Goal: Transaction & Acquisition: Book appointment/travel/reservation

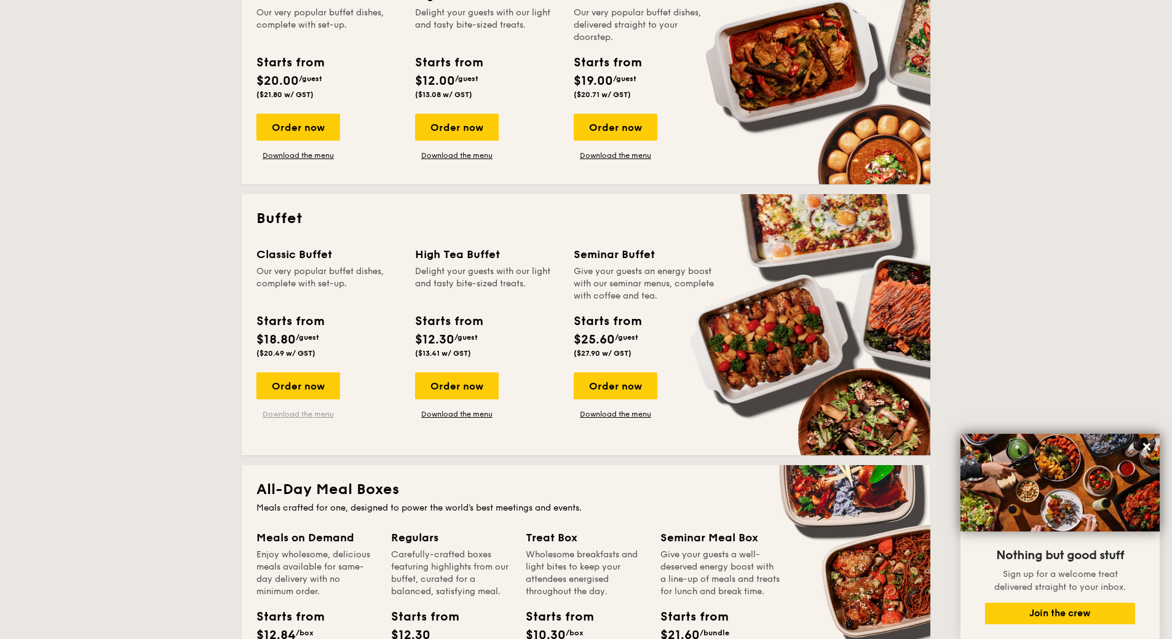
scroll to position [365, 1]
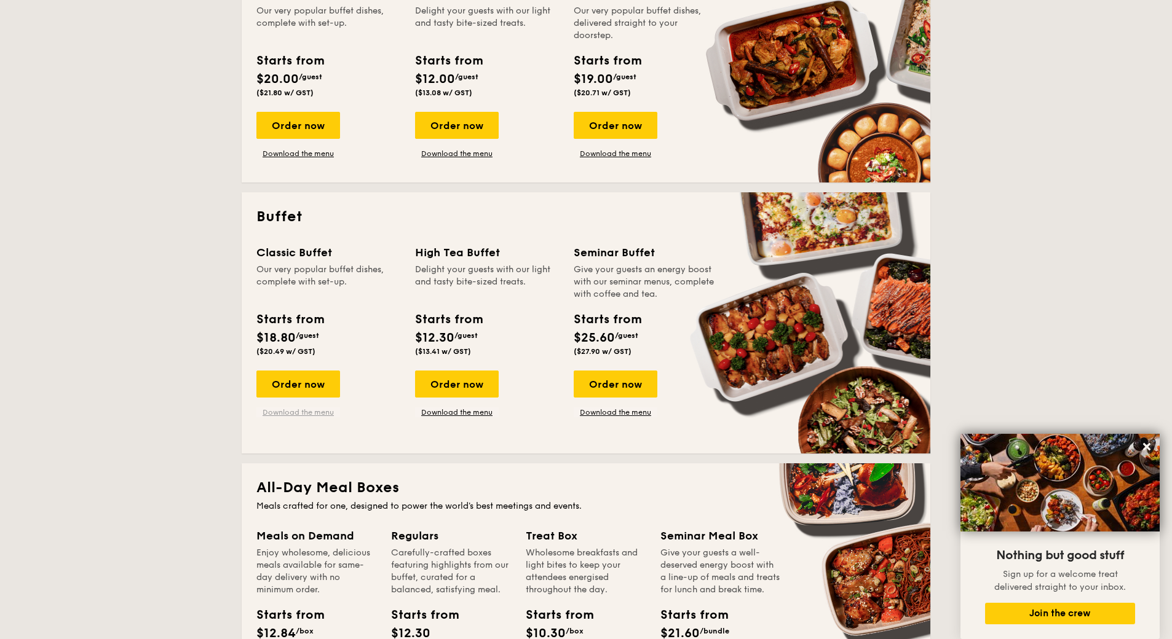
click at [323, 416] on link "Download the menu" at bounding box center [298, 413] width 84 height 10
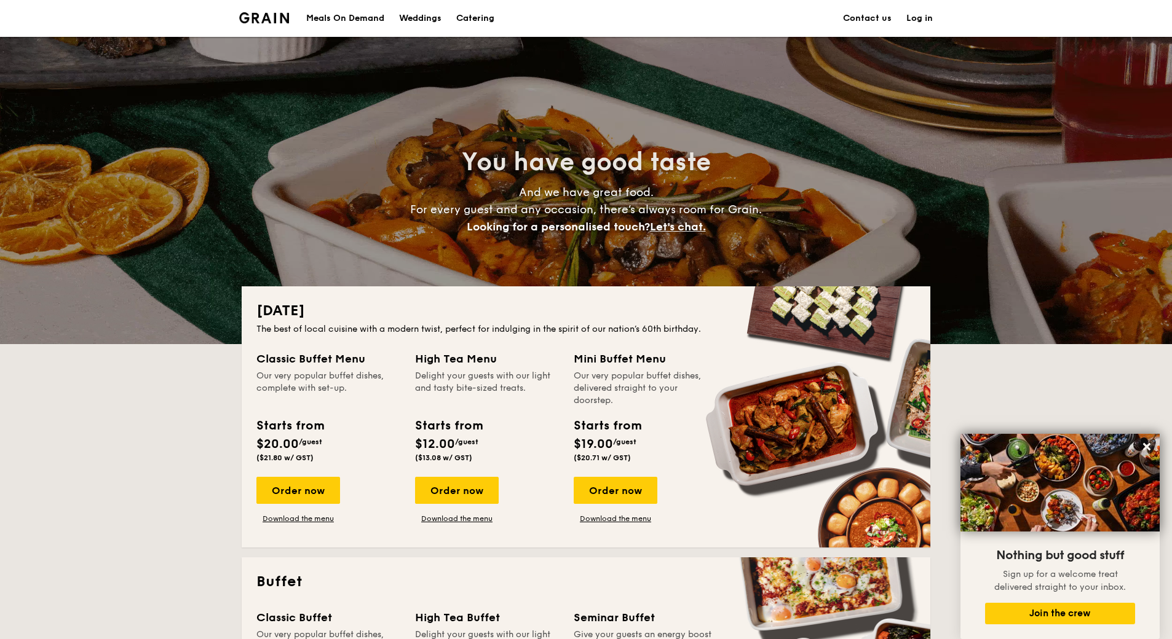
scroll to position [0, 0]
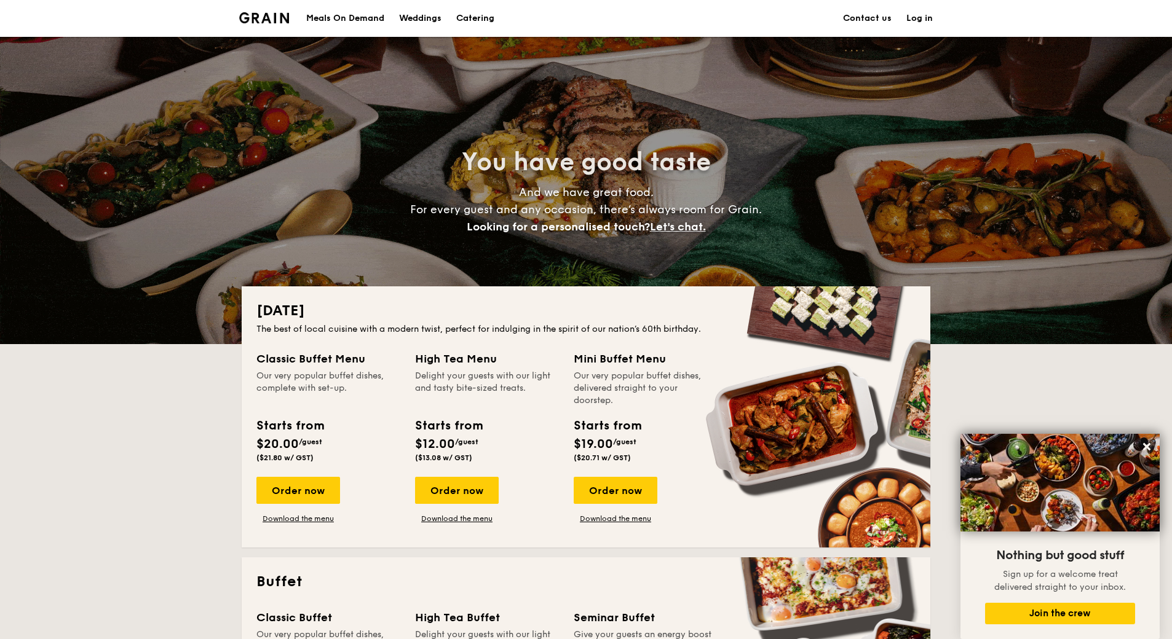
click at [470, 22] on h1 "Catering" at bounding box center [475, 18] width 38 height 37
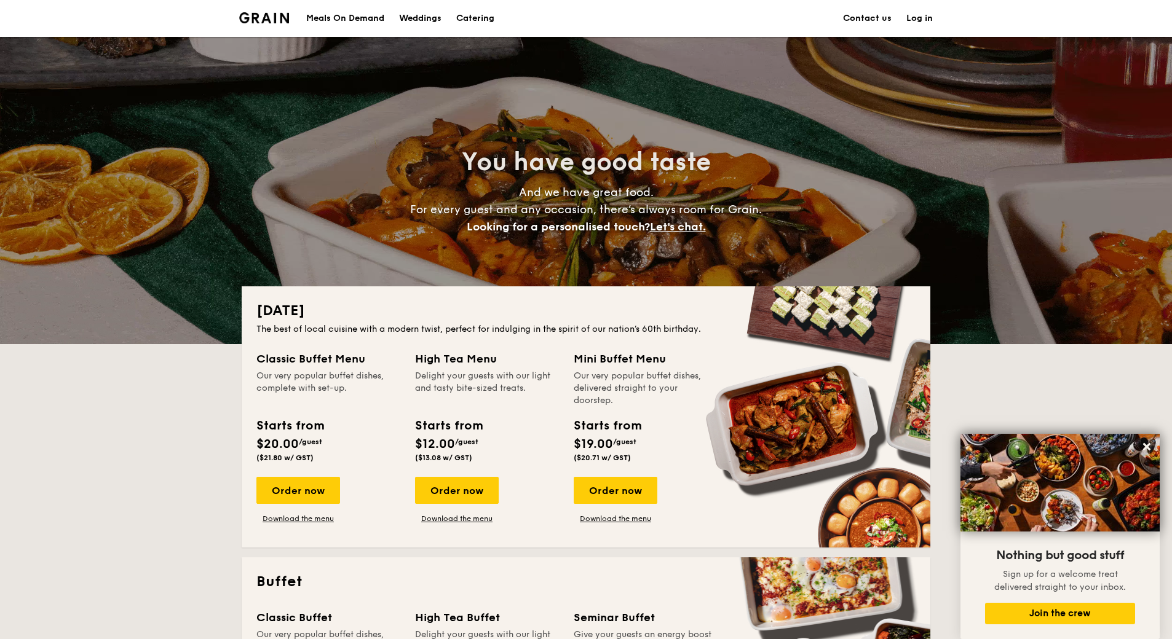
click at [478, 19] on h1 "Catering" at bounding box center [475, 18] width 38 height 37
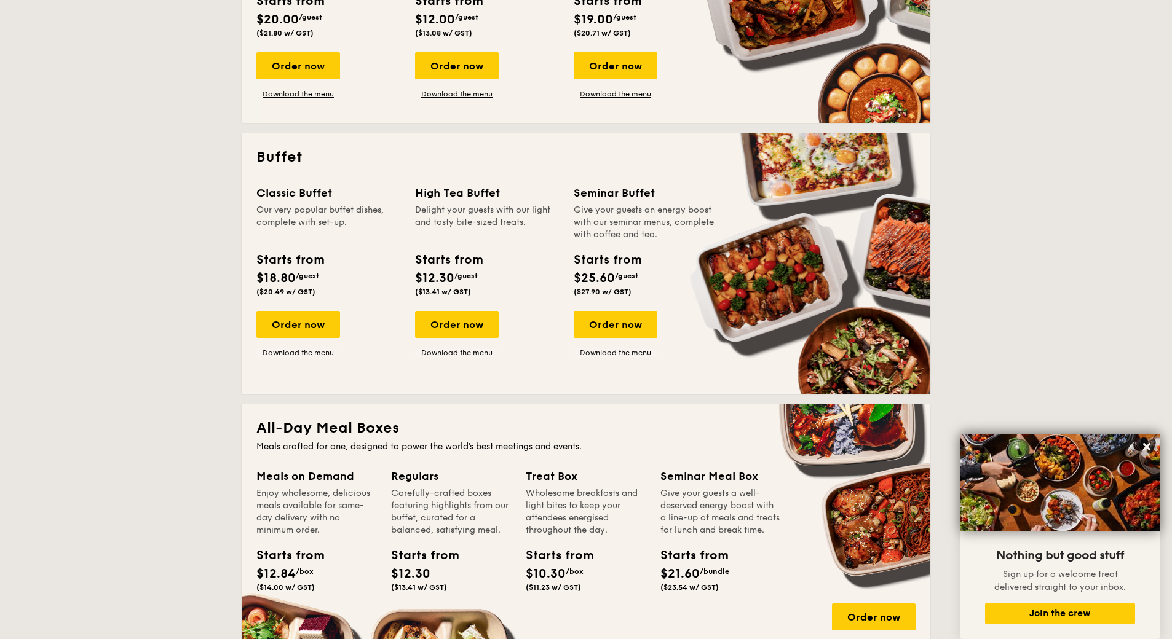
scroll to position [423, 0]
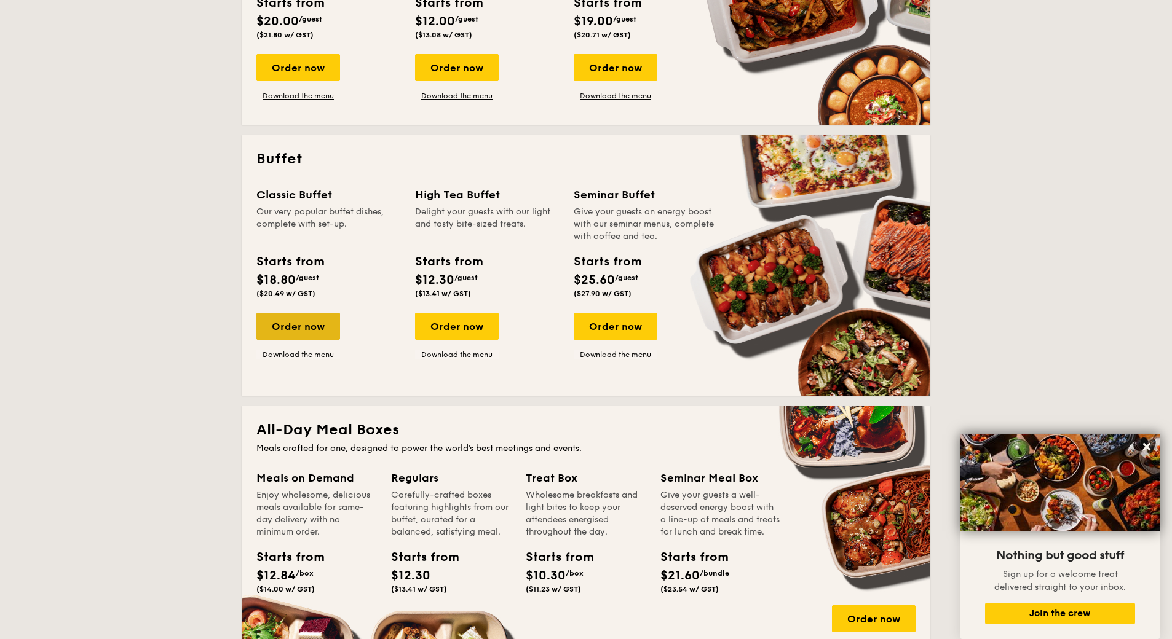
click at [326, 334] on div "Order now" at bounding box center [298, 326] width 84 height 27
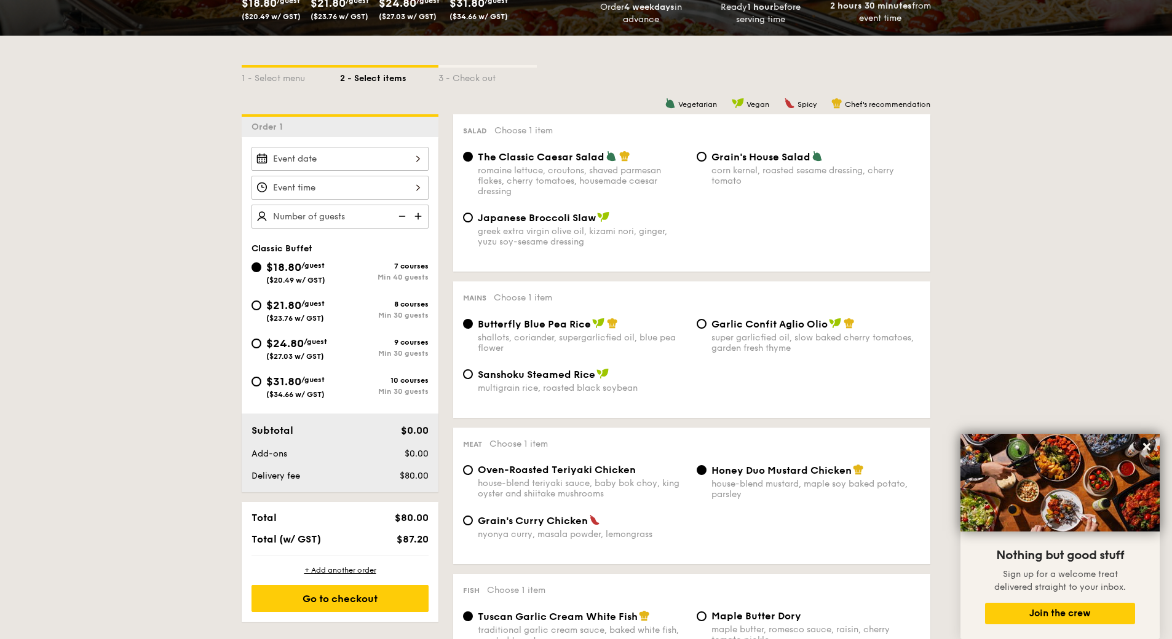
scroll to position [235, 1]
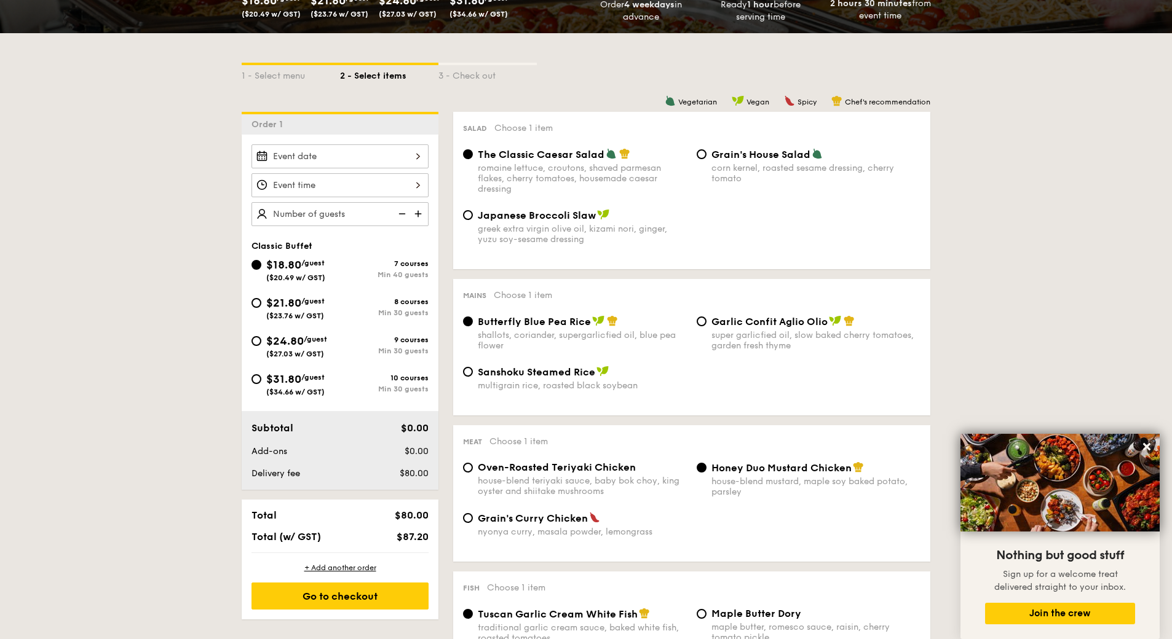
click at [280, 344] on span "$24.80" at bounding box center [284, 341] width 37 height 14
click at [261, 344] on input "$24.80 /guest ($27.03 w/ GST) 9 courses Min 30 guests" at bounding box center [256, 341] width 10 height 10
radio input "true"
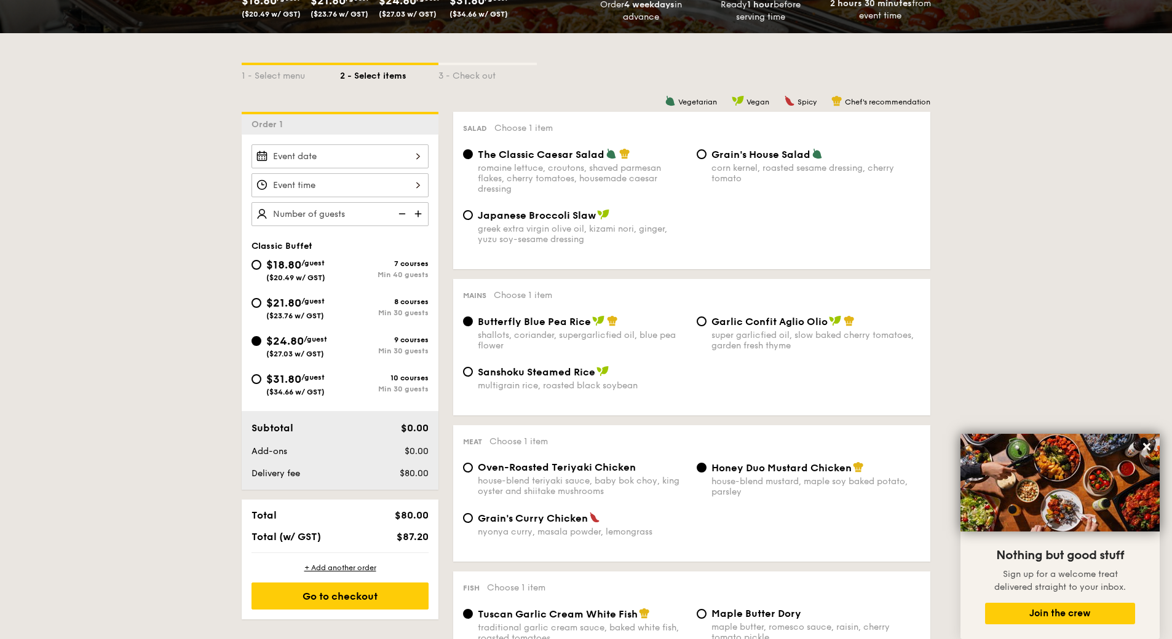
radio input "true"
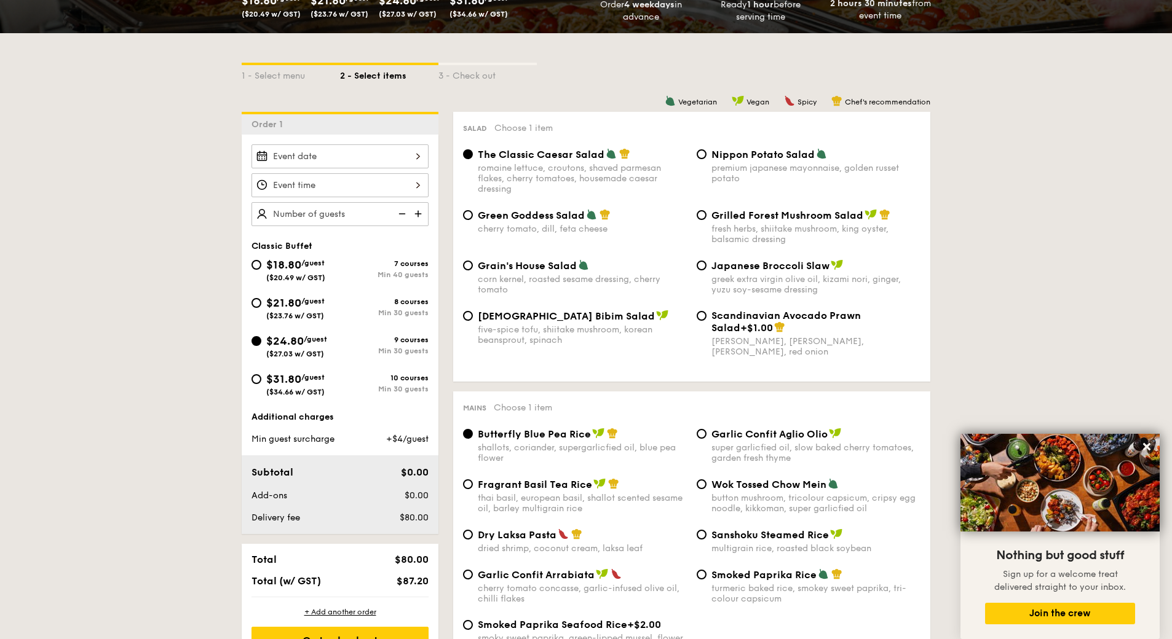
scroll to position [235, 0]
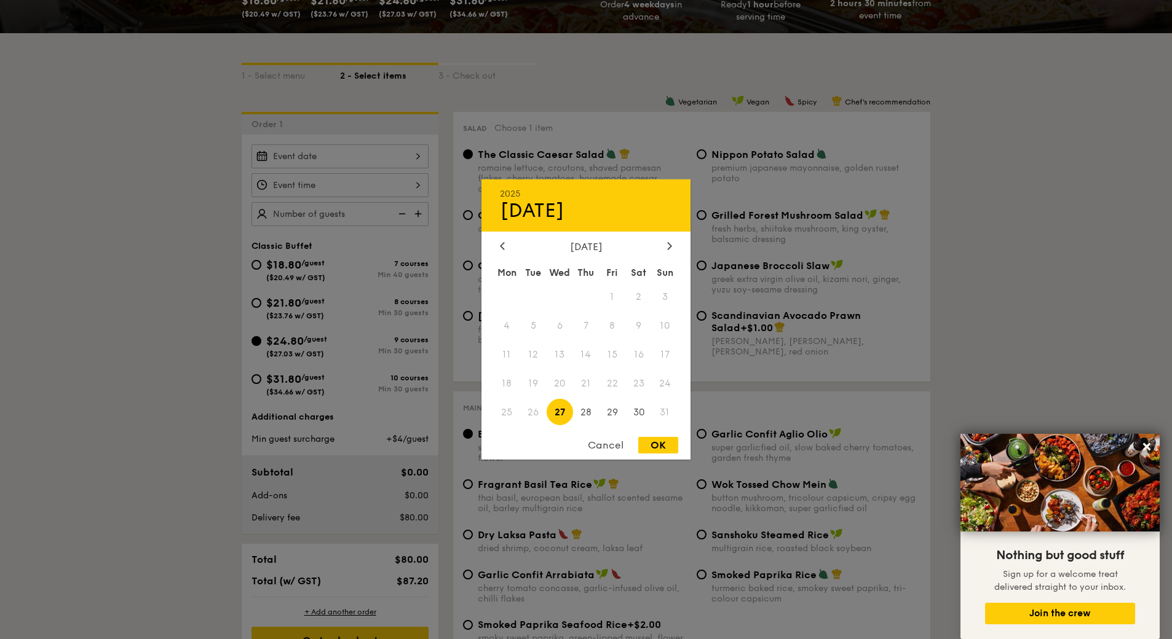
click at [409, 165] on div "2025 Aug [DATE] Tue Wed Thu Fri Sat Sun 1 2 3 4 5 6 7 8 9 10 11 12 13 14 15 16 …" at bounding box center [339, 156] width 177 height 24
click at [669, 248] on icon at bounding box center [670, 245] width 4 height 7
click at [637, 354] on span "20" at bounding box center [638, 355] width 26 height 26
click at [654, 443] on div "OK" at bounding box center [658, 445] width 40 height 17
type input "[DATE]"
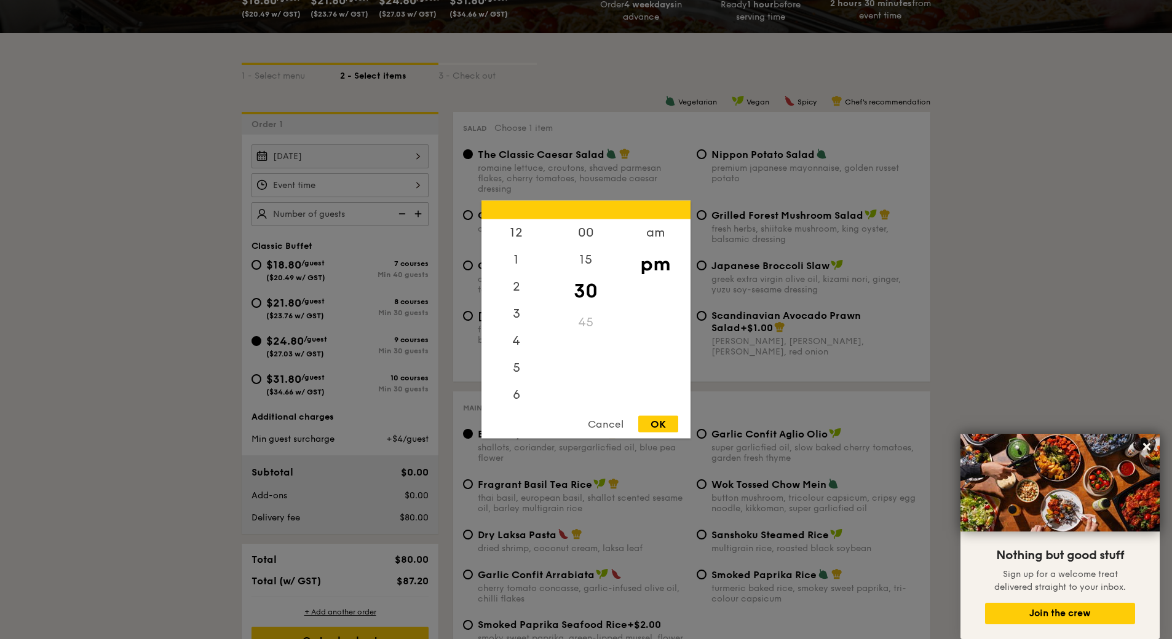
click at [416, 192] on div "12 1 2 3 4 5 6 7 8 9 10 11 00 15 30 45 am pm Cancel OK" at bounding box center [339, 185] width 177 height 24
click at [520, 245] on div "12" at bounding box center [515, 237] width 69 height 36
click at [601, 243] on div "00" at bounding box center [585, 237] width 69 height 36
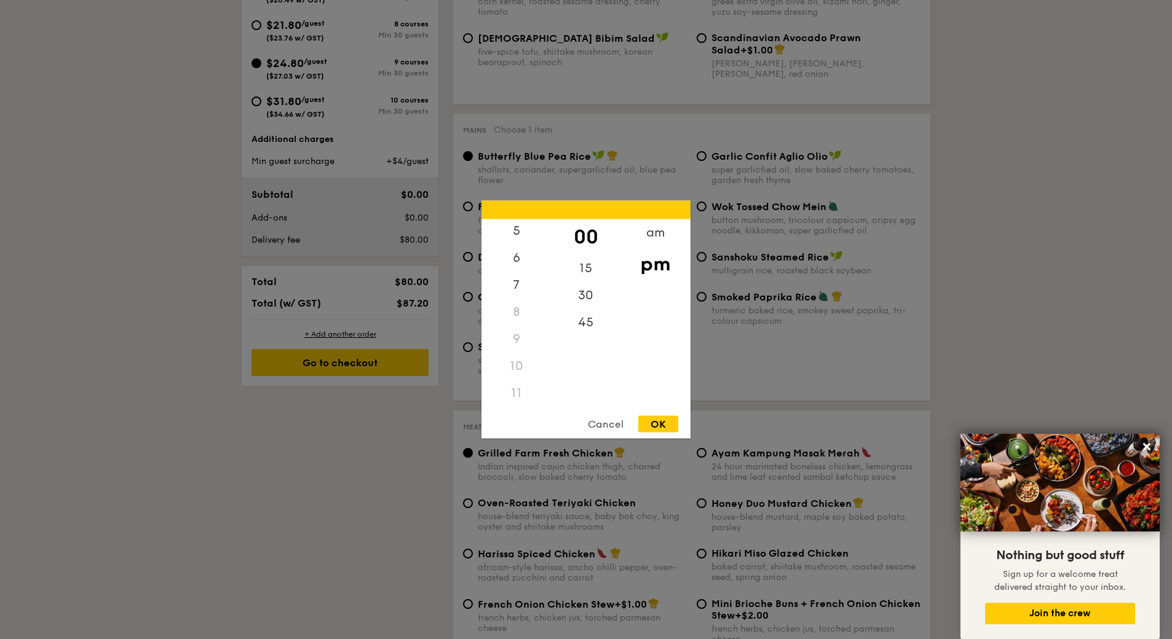
scroll to position [520, 0]
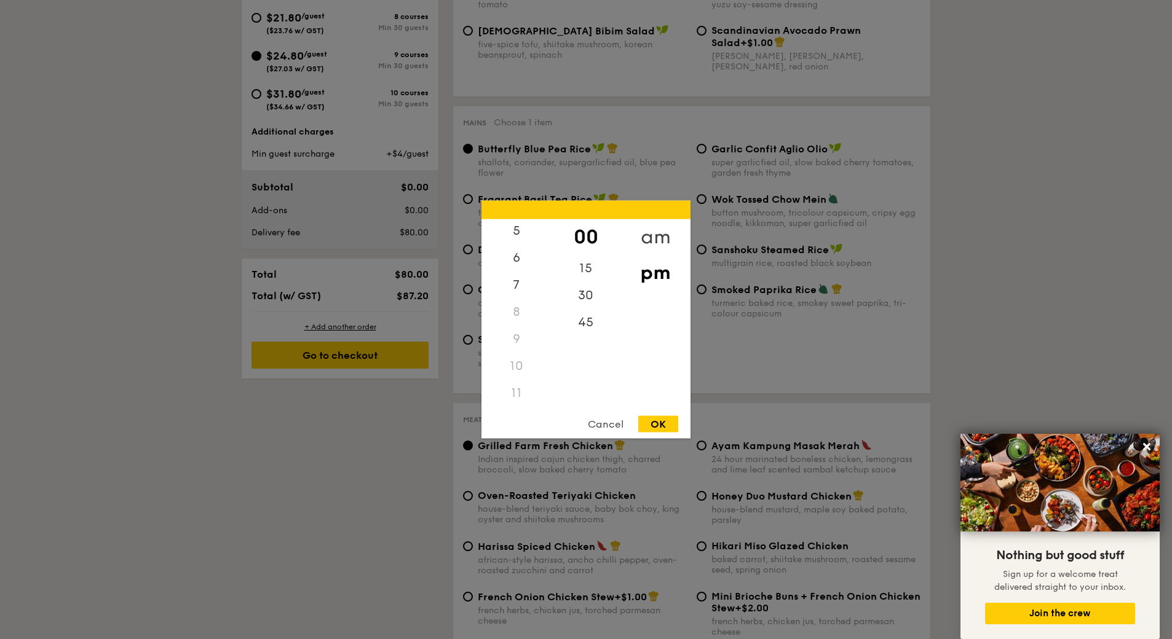
click at [657, 244] on div "am" at bounding box center [654, 237] width 69 height 36
click at [503, 382] on div "11" at bounding box center [515, 389] width 69 height 36
click at [591, 331] on div "45" at bounding box center [585, 327] width 69 height 36
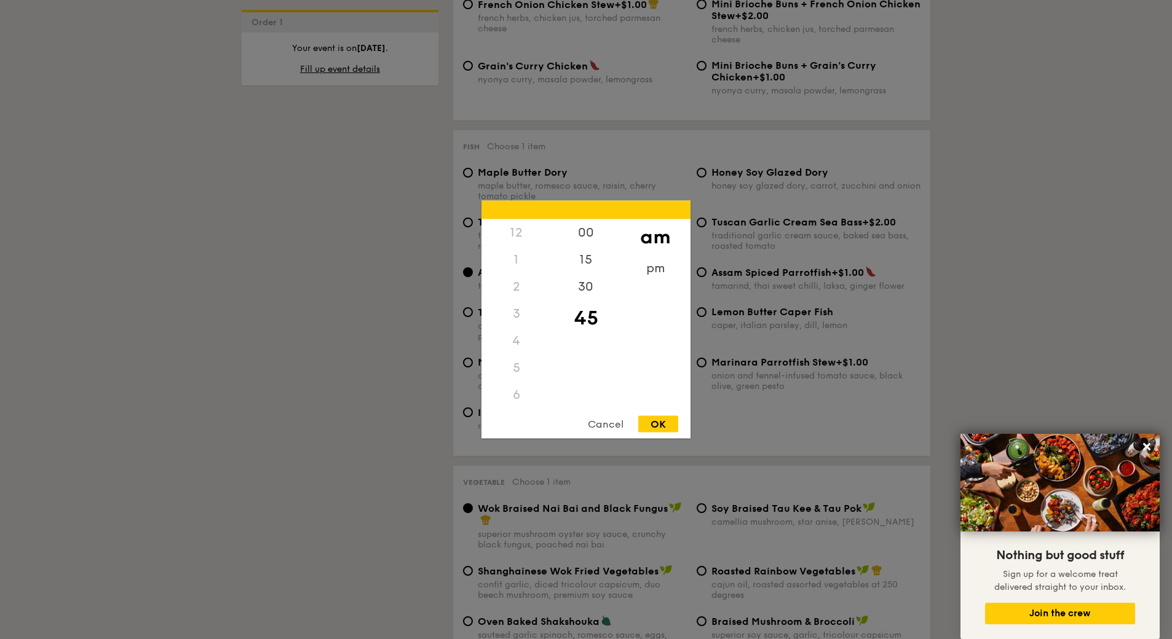
scroll to position [0, 0]
click at [524, 242] on div "12" at bounding box center [515, 232] width 69 height 27
click at [519, 237] on div "12" at bounding box center [515, 232] width 69 height 27
click at [515, 234] on div "12" at bounding box center [515, 232] width 69 height 27
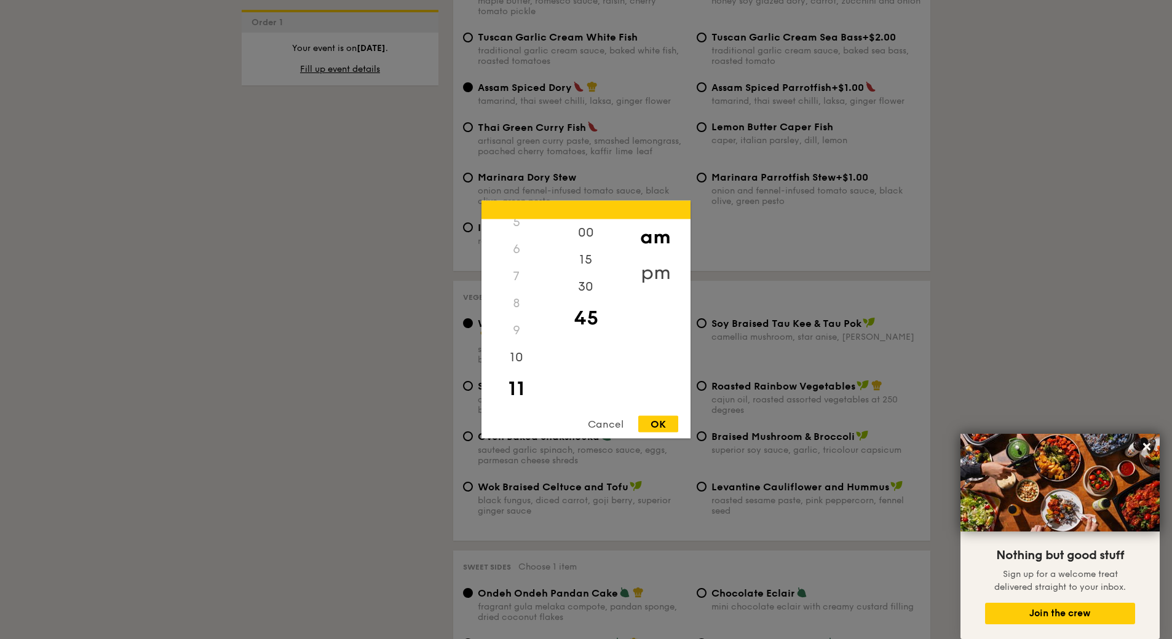
click at [645, 262] on div "pm" at bounding box center [654, 273] width 69 height 36
click at [528, 242] on div "12" at bounding box center [515, 237] width 69 height 36
click at [598, 241] on div "00" at bounding box center [585, 237] width 69 height 36
click at [661, 426] on div "OK" at bounding box center [658, 424] width 40 height 17
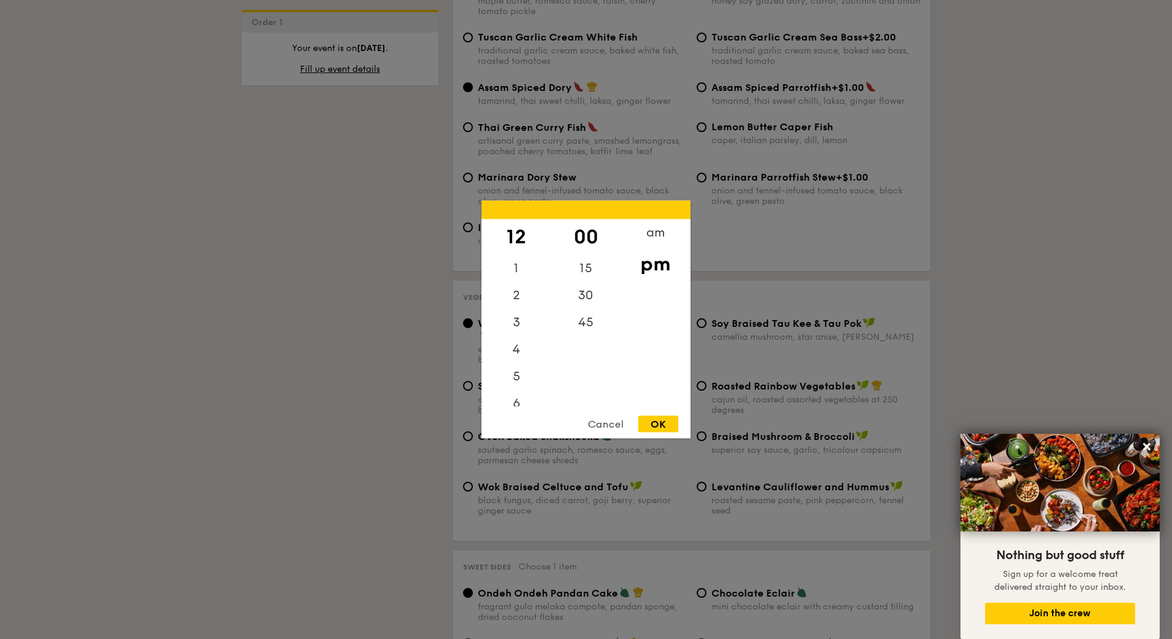
type input "12:00PM"
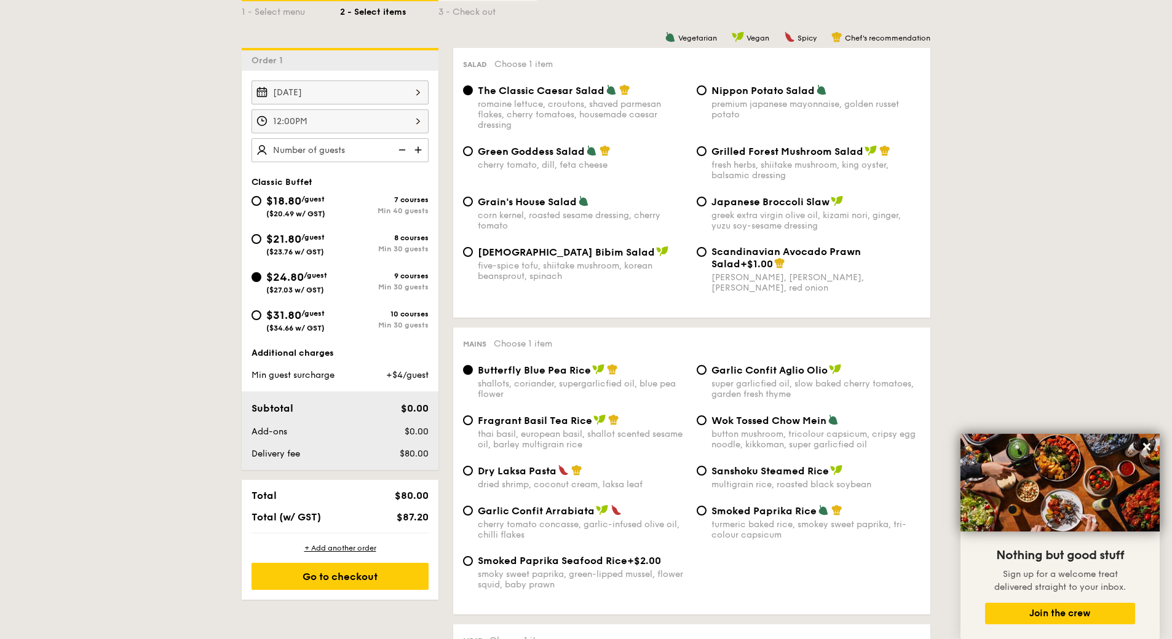
scroll to position [304, 0]
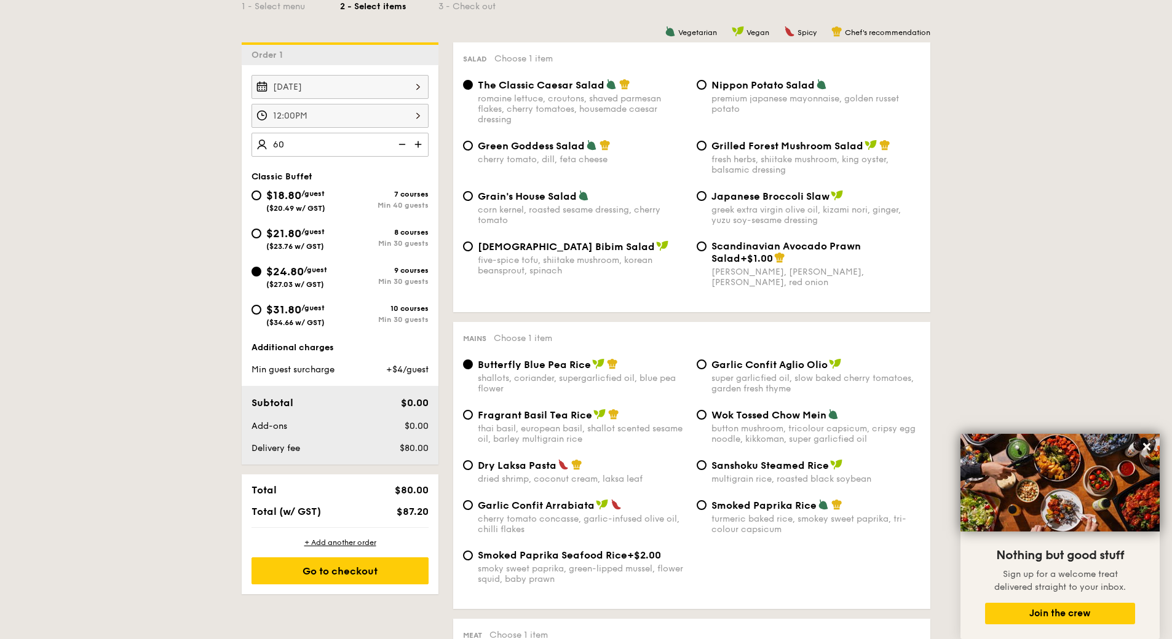
type input "60 guests"
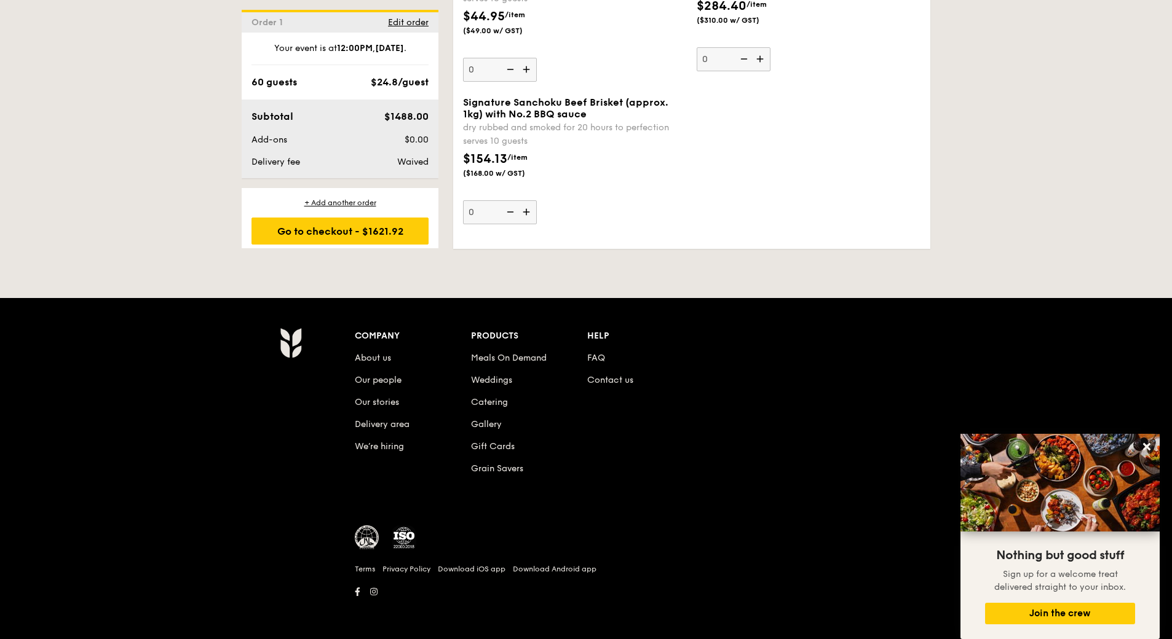
scroll to position [3016, 0]
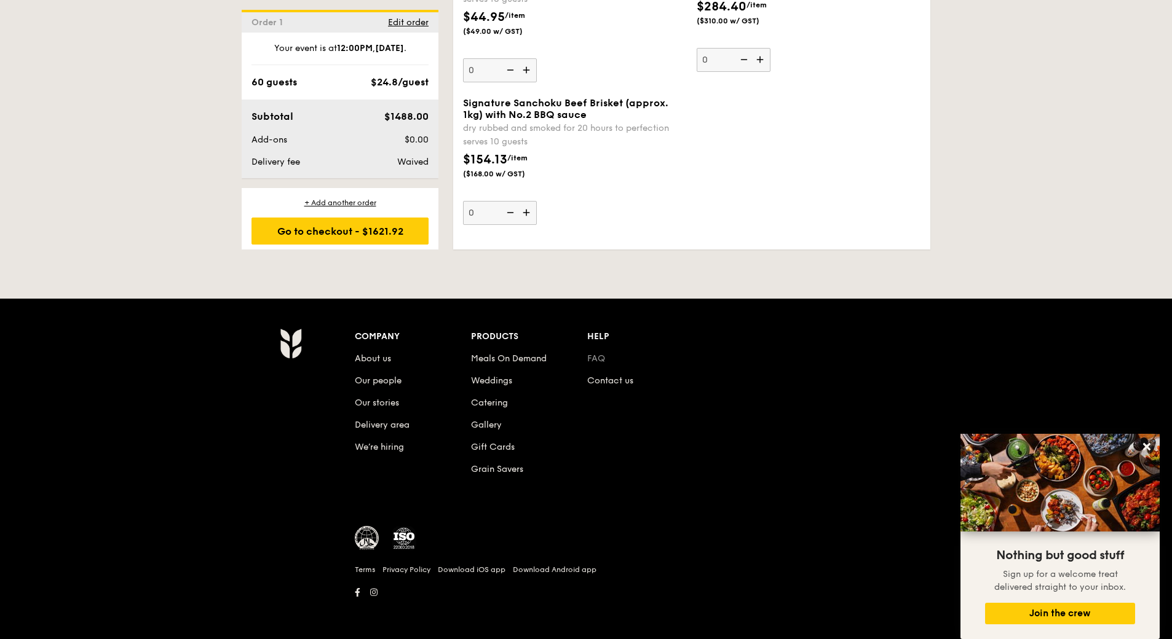
click at [593, 358] on link "FAQ" at bounding box center [596, 358] width 18 height 10
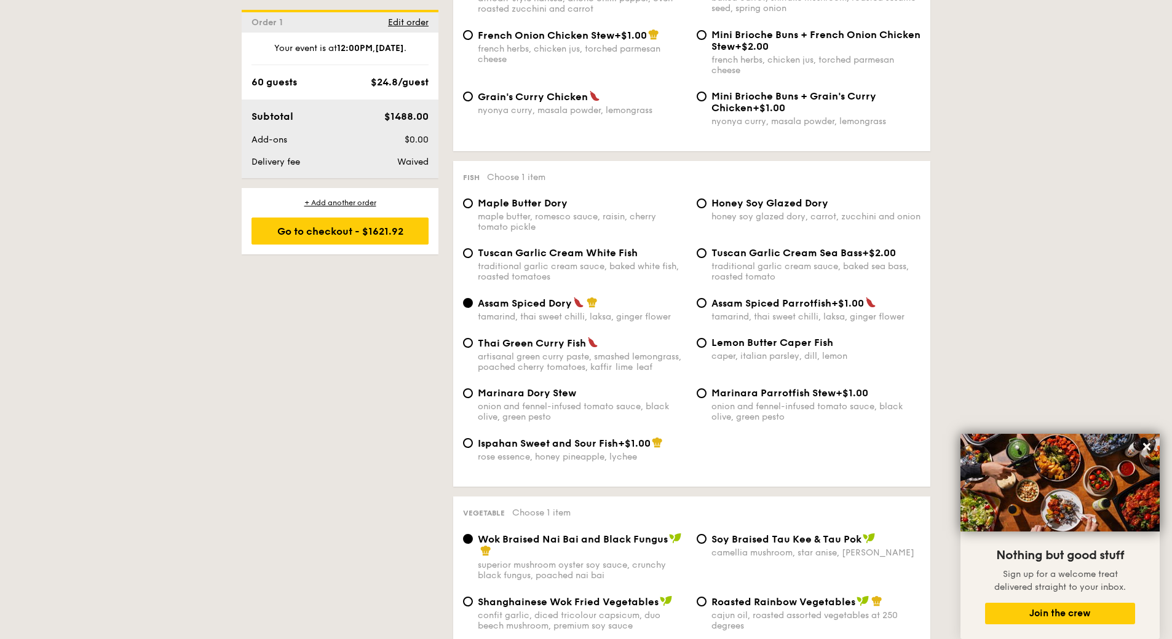
scroll to position [1088, 0]
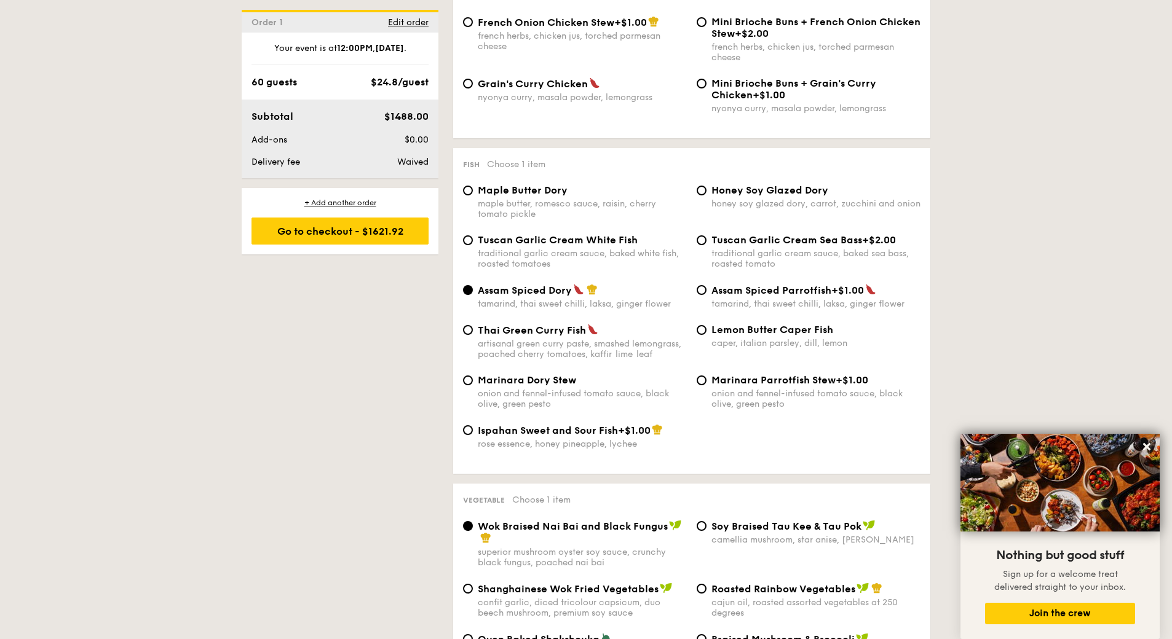
click at [510, 441] on div "rose essence, honey pineapple, lychee" at bounding box center [582, 444] width 209 height 10
click at [473, 435] on input "Ispahan Sweet and Sour Fish +$1.00 rose essence, honey pineapple, lychee" at bounding box center [468, 430] width 10 height 10
radio input "true"
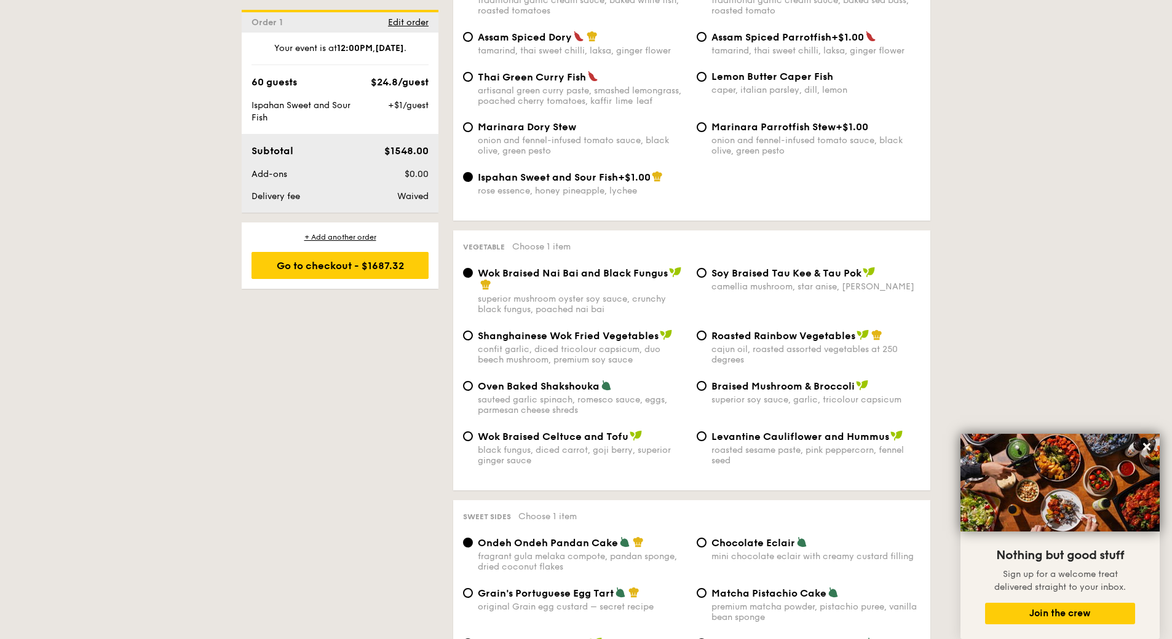
scroll to position [1354, 0]
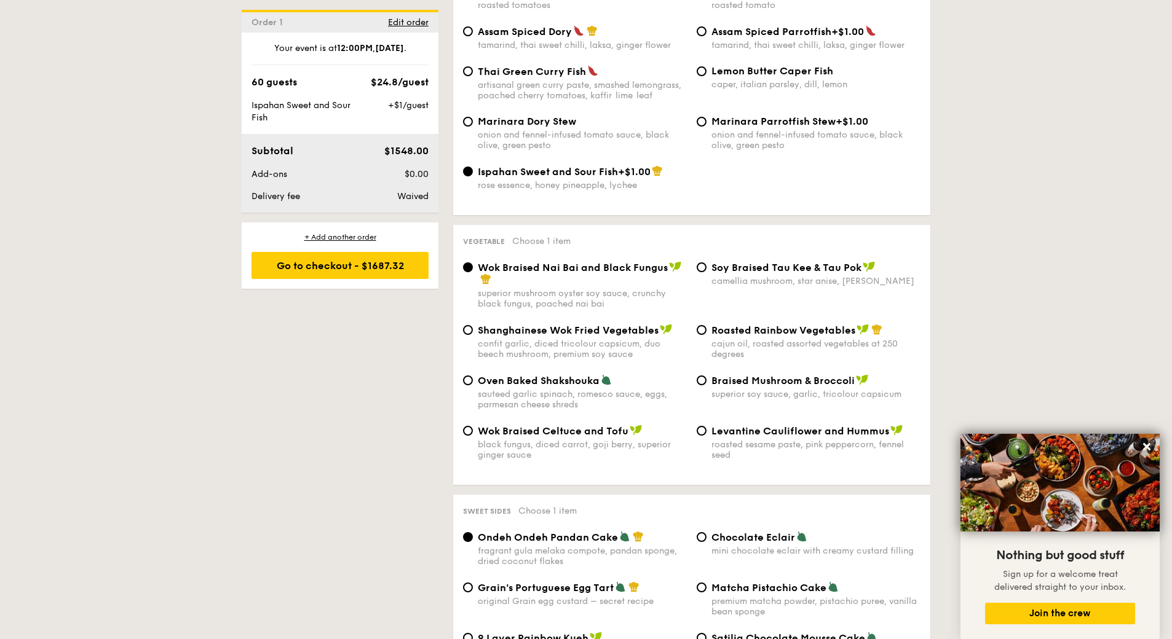
click at [771, 429] on span "Levantine Cauliflower and Hummus" at bounding box center [800, 431] width 178 height 12
click at [706, 429] on input "Levantine Cauliflower and Hummus roasted sesame paste, pink peppercorn, fennel …" at bounding box center [701, 431] width 10 height 10
radio input "true"
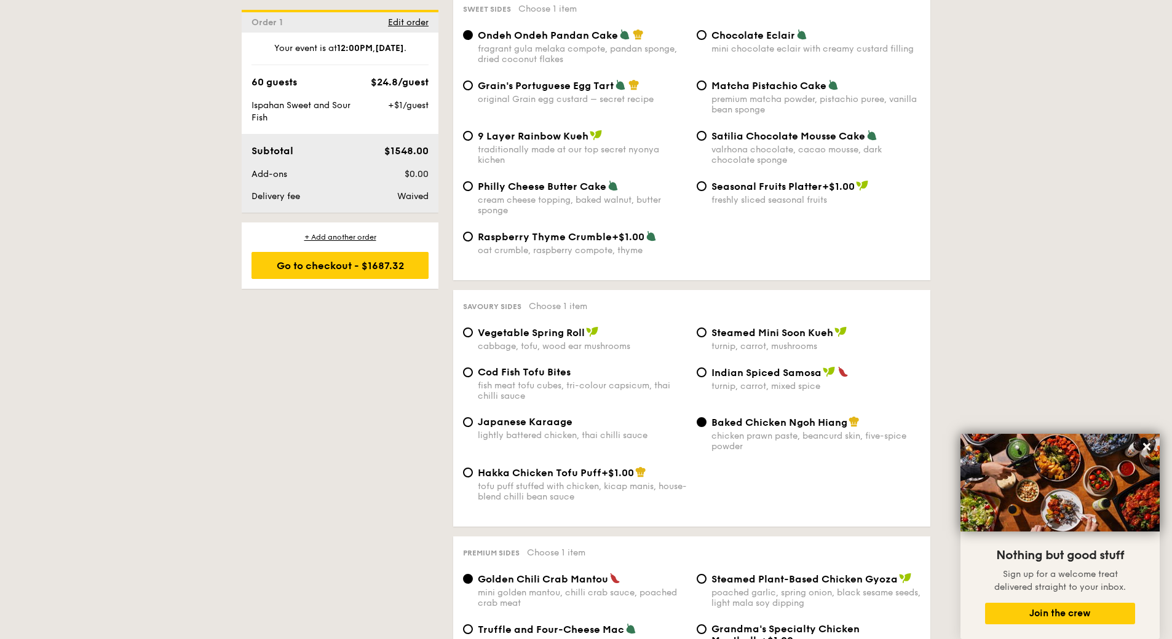
scroll to position [1920, 0]
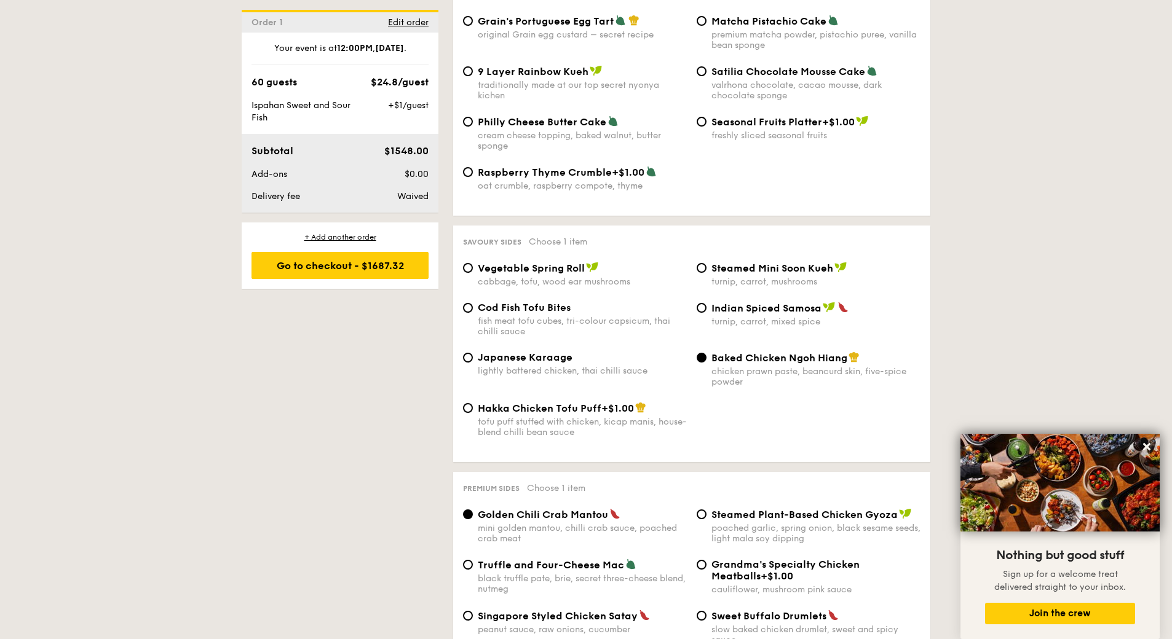
click at [513, 360] on span "Japanese Karaage" at bounding box center [525, 358] width 95 height 12
click at [473, 360] on input "Japanese Karaage lightly battered chicken, thai chilli sauce" at bounding box center [468, 358] width 10 height 10
radio input "true"
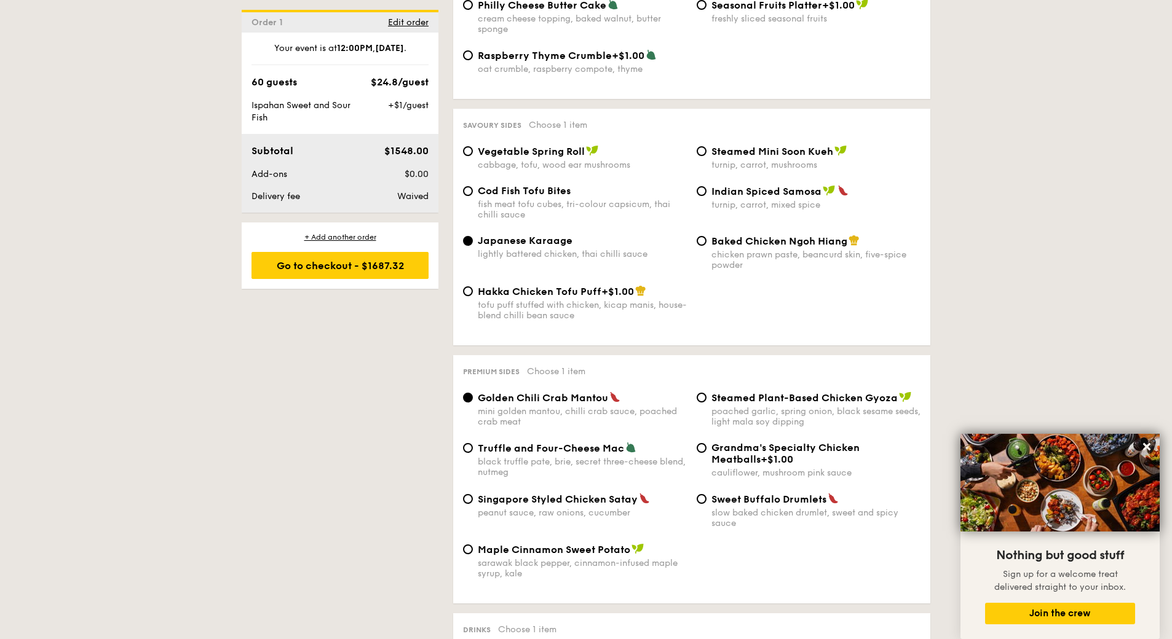
scroll to position [2036, 1]
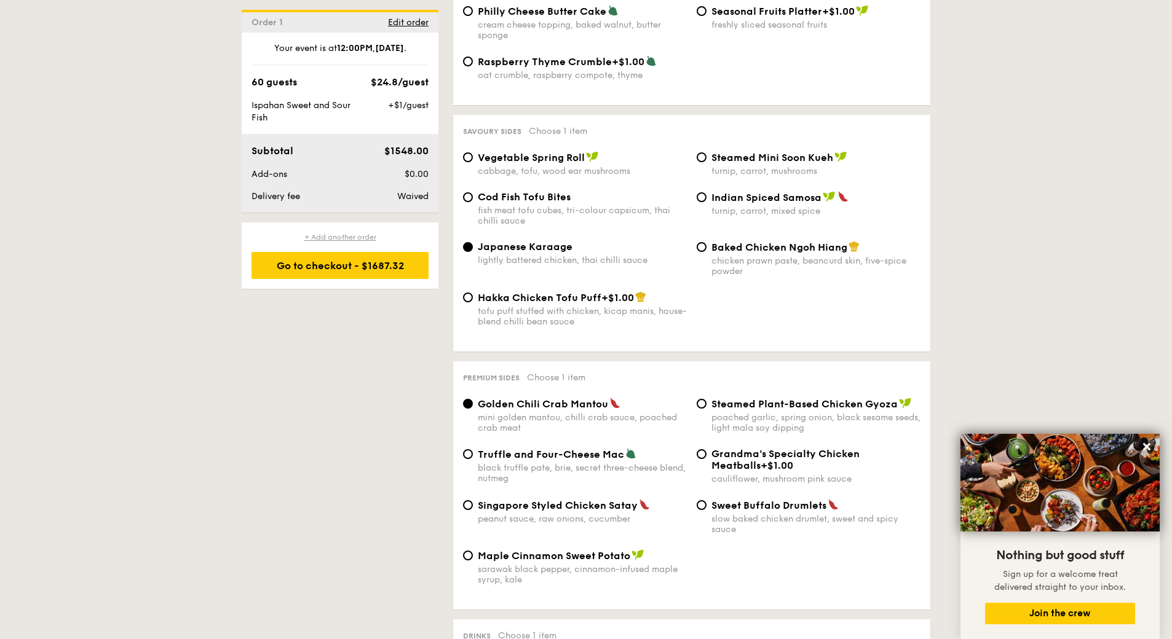
click at [336, 232] on div "+ Add another order" at bounding box center [339, 237] width 177 height 10
radio input "true"
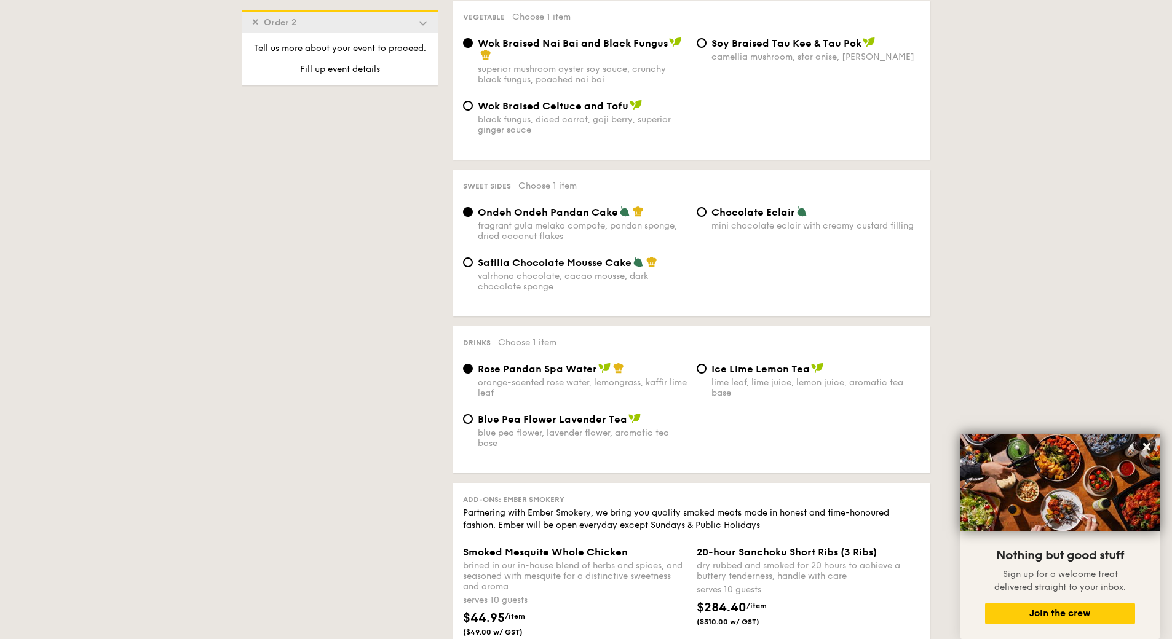
scroll to position [351, 0]
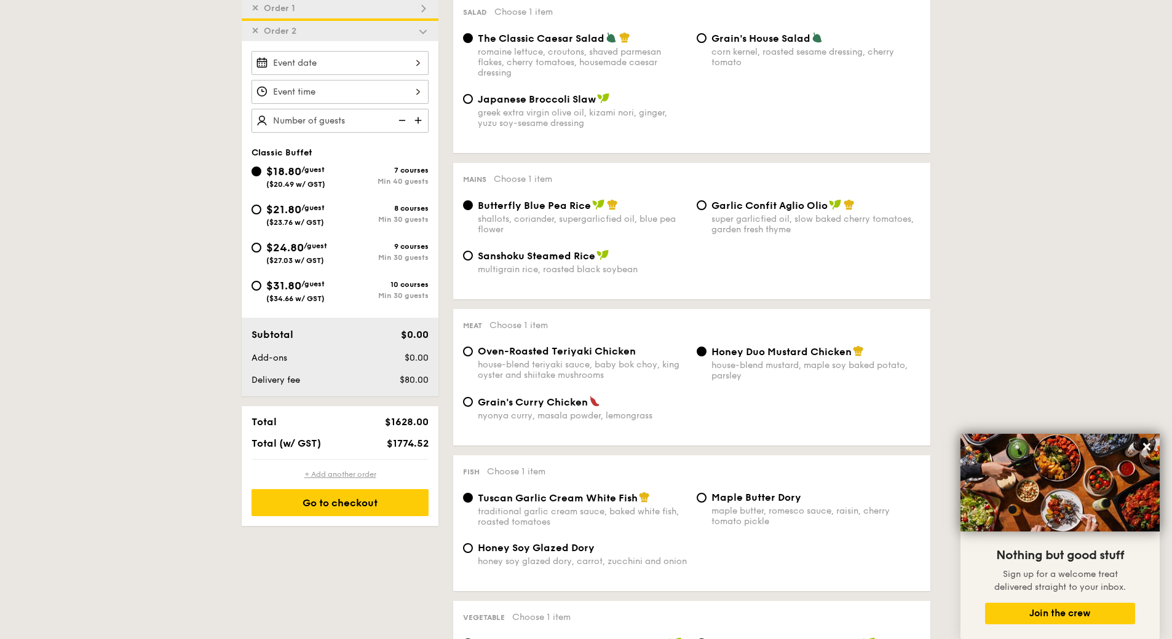
click at [337, 473] on div "+ Add another order" at bounding box center [339, 475] width 177 height 10
radio input "true"
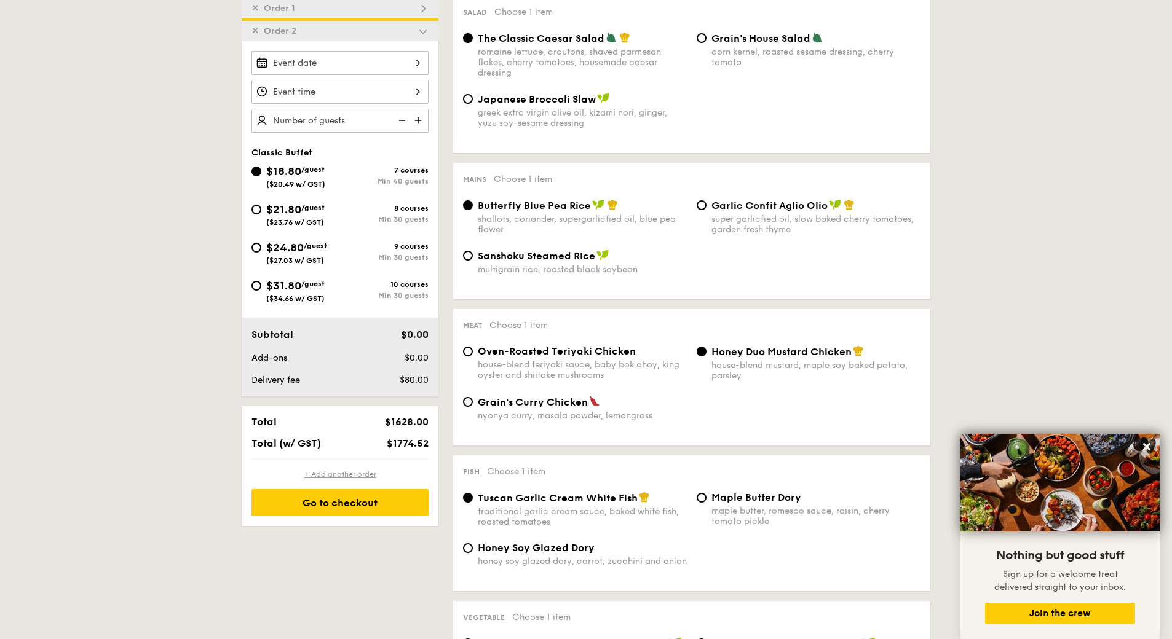
radio input "true"
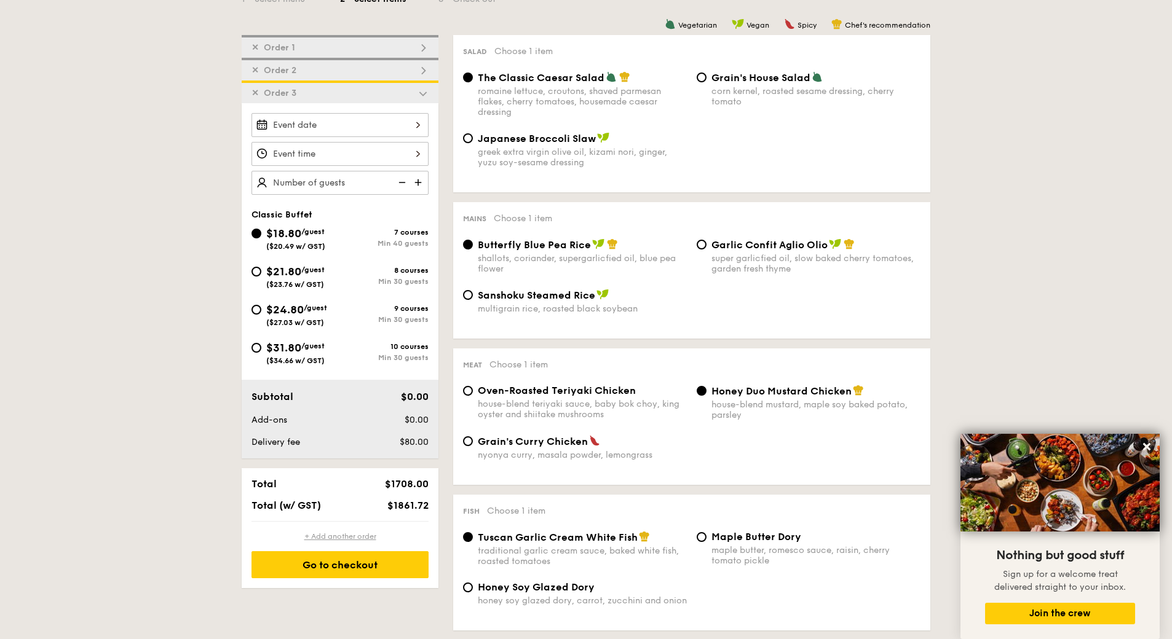
scroll to position [311, 0]
click at [259, 95] on span "Order 3" at bounding box center [280, 94] width 42 height 10
click at [255, 93] on span "✕" at bounding box center [254, 94] width 7 height 10
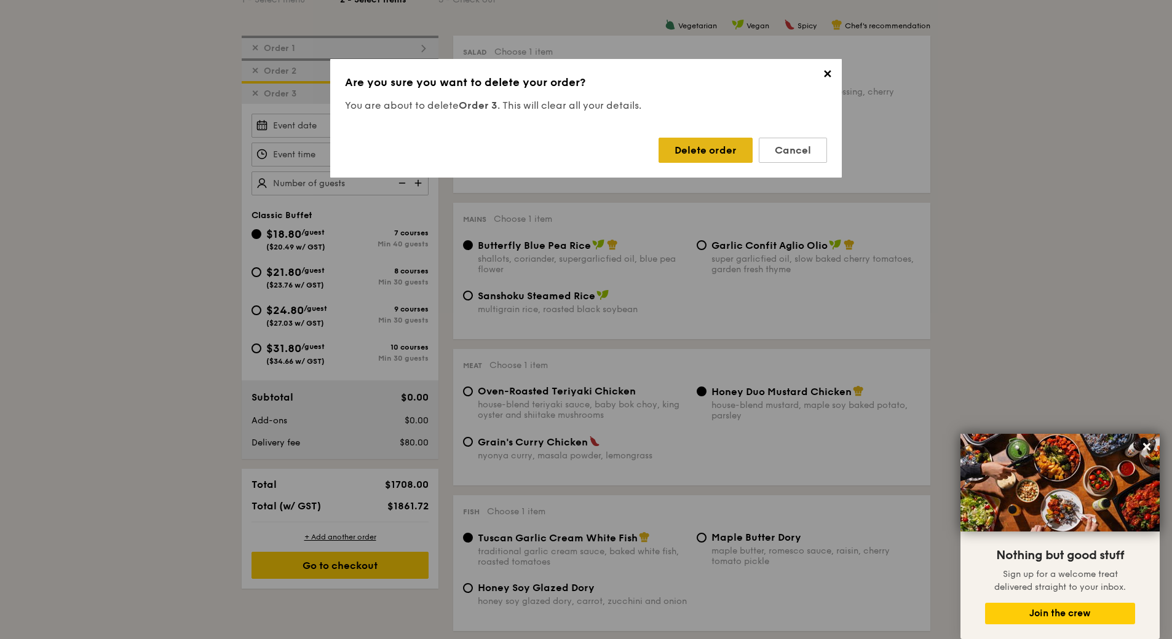
click at [687, 143] on div "Delete order" at bounding box center [705, 150] width 94 height 25
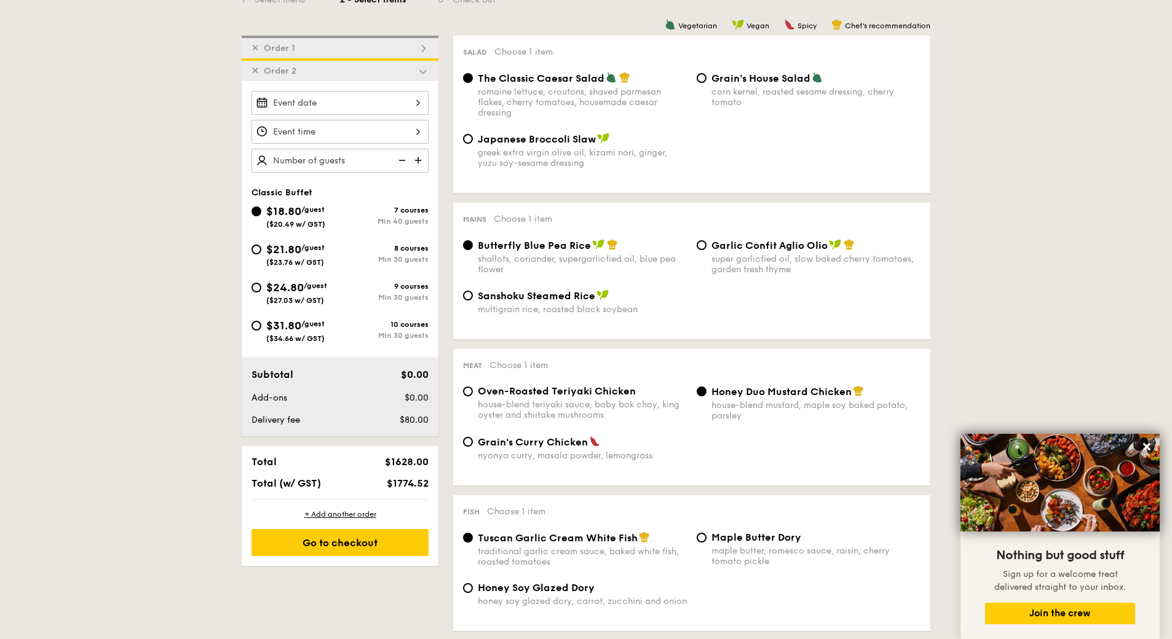
click at [257, 69] on span "✕" at bounding box center [254, 71] width 7 height 10
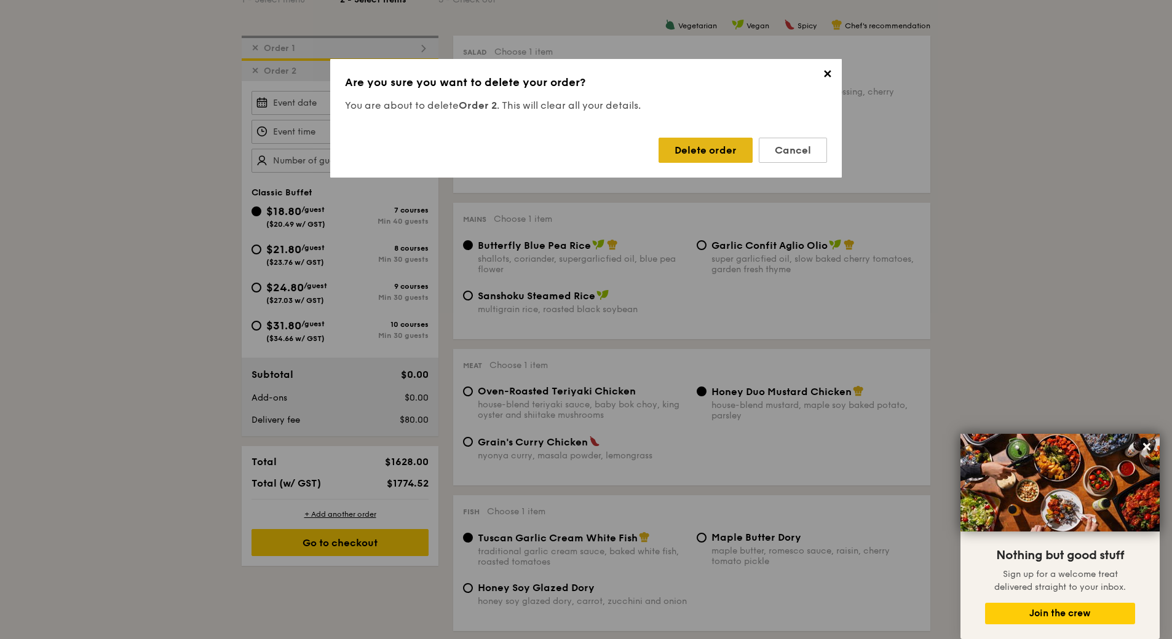
click at [685, 141] on div "Delete order" at bounding box center [705, 150] width 94 height 25
radio input "false"
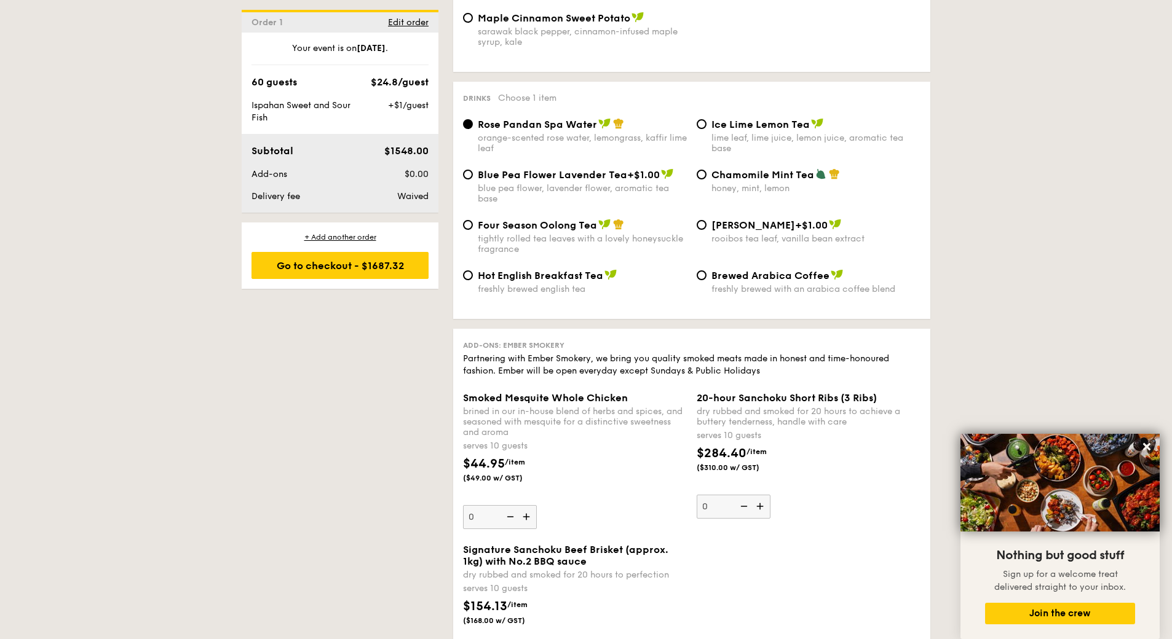
scroll to position [2568, 0]
click at [706, 125] on div "Ice Lime Lemon Tea lime leaf, lime juice, lemon juice, aromatic tea base" at bounding box center [809, 137] width 234 height 36
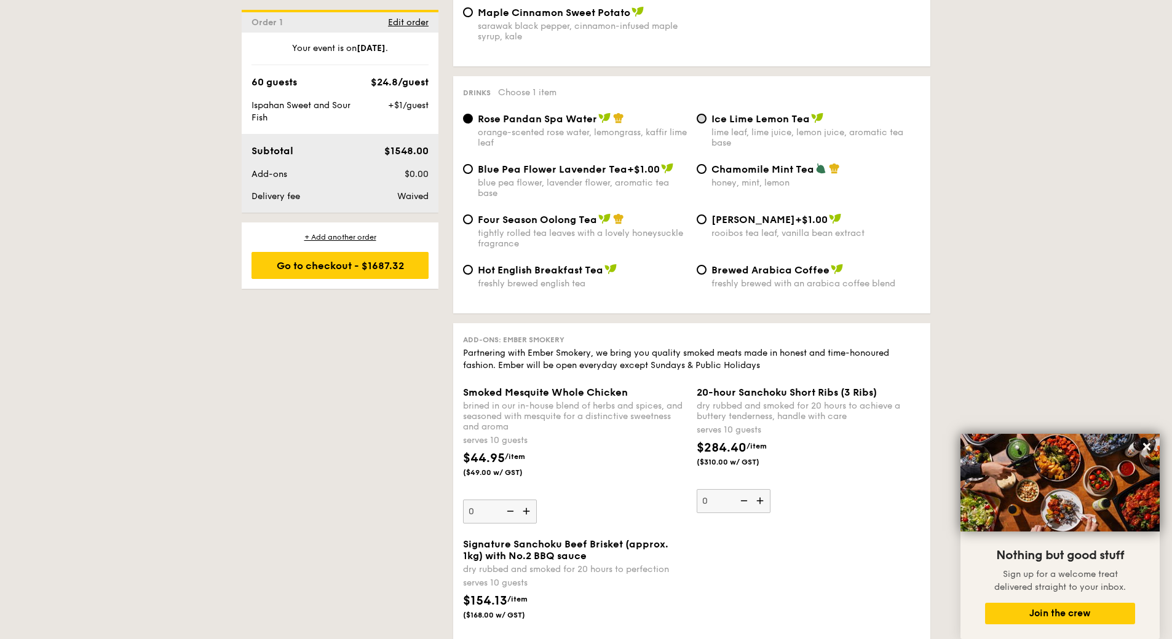
click at [704, 119] on input "Ice Lime Lemon Tea lime leaf, lime juice, lemon juice, aromatic tea base" at bounding box center [701, 119] width 10 height 10
radio input "true"
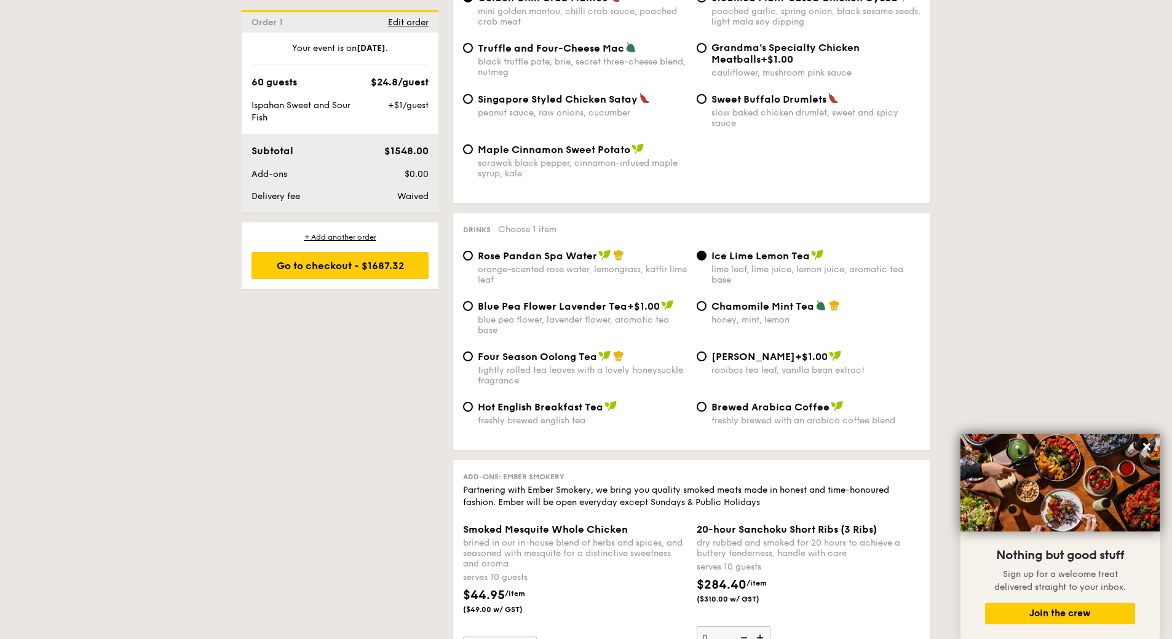
scroll to position [2531, 0]
